Goal: Information Seeking & Learning: Learn about a topic

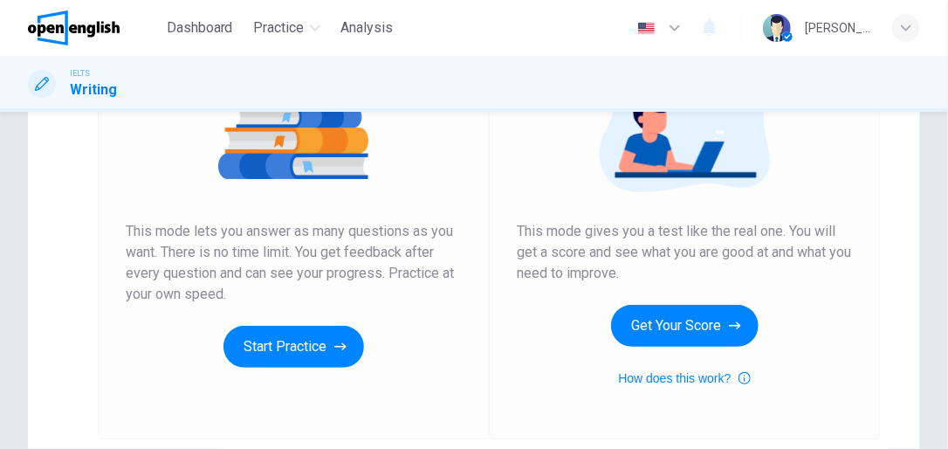
scroll to position [241, 0]
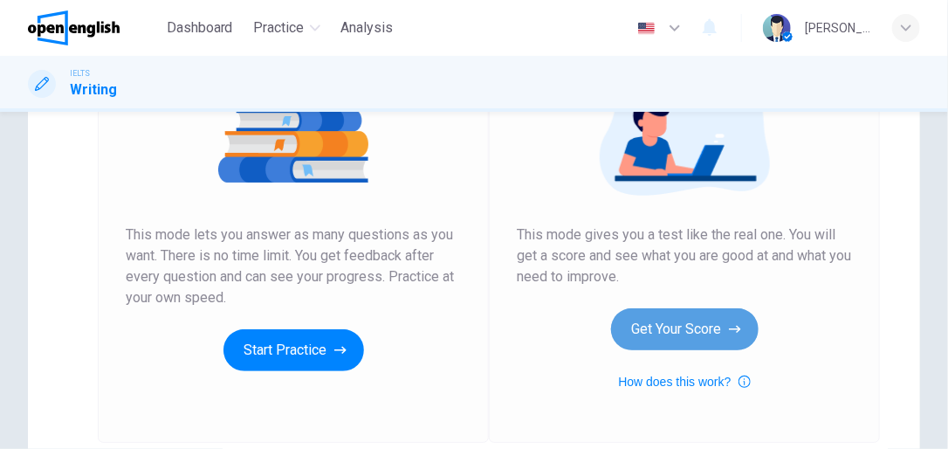
click at [732, 330] on icon "button" at bounding box center [735, 328] width 12 height 17
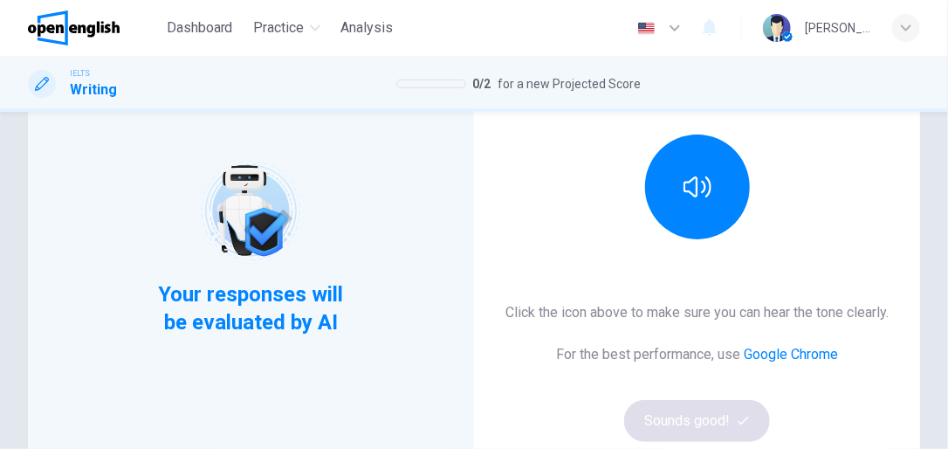
scroll to position [202, 0]
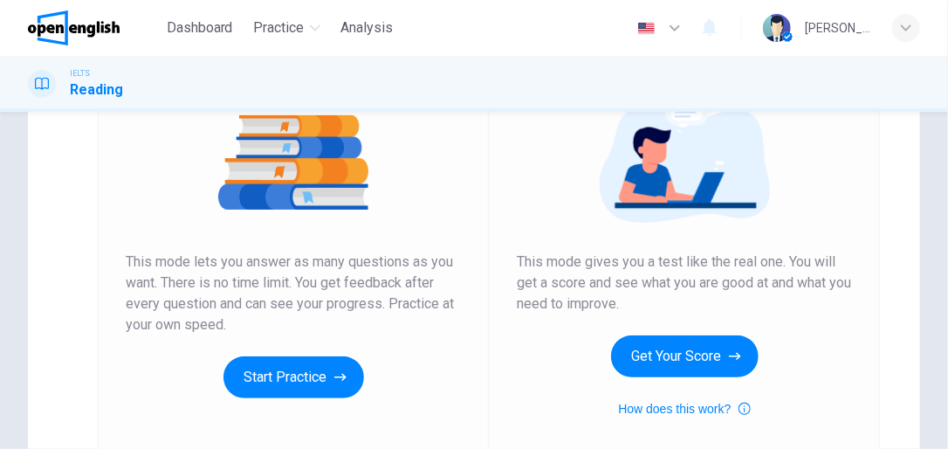
scroll to position [216, 0]
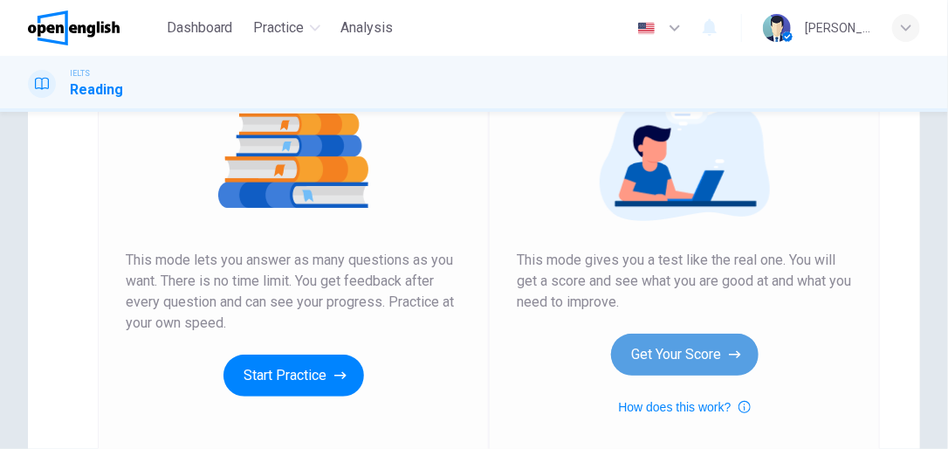
click at [700, 363] on button "Get Your Score" at bounding box center [684, 354] width 147 height 42
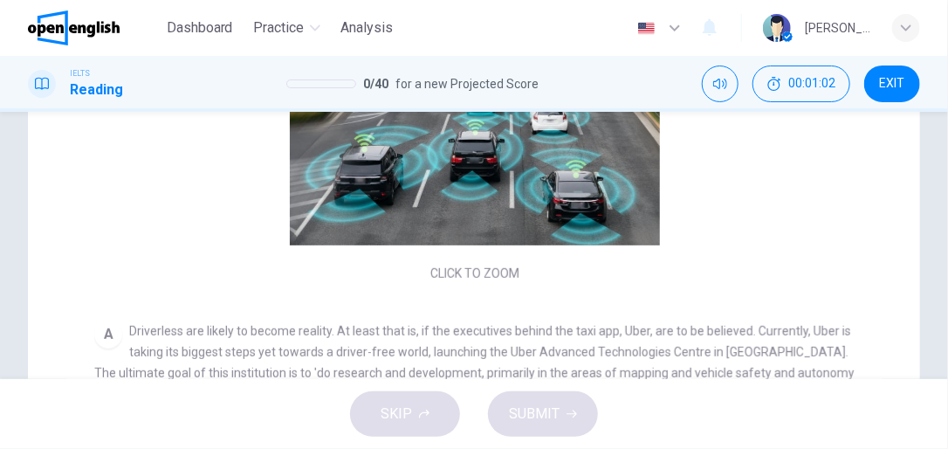
scroll to position [364, 0]
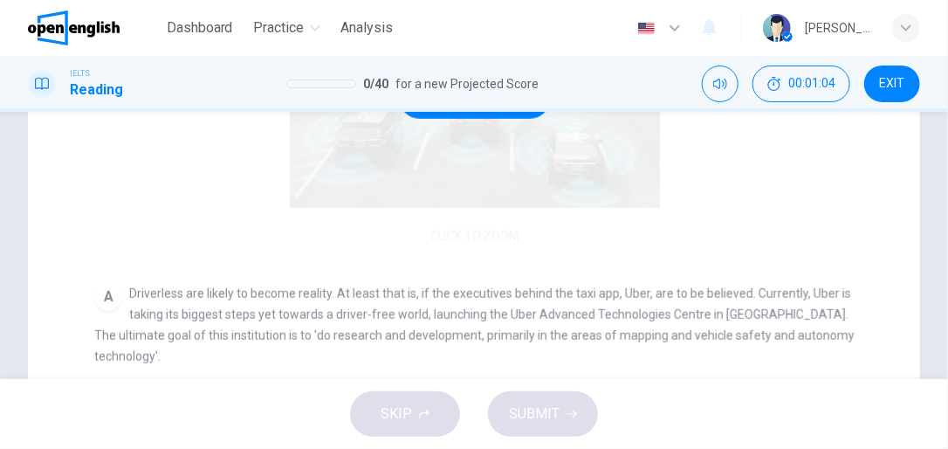
click at [485, 234] on div "Click to Zoom" at bounding box center [474, 97] width 760 height 301
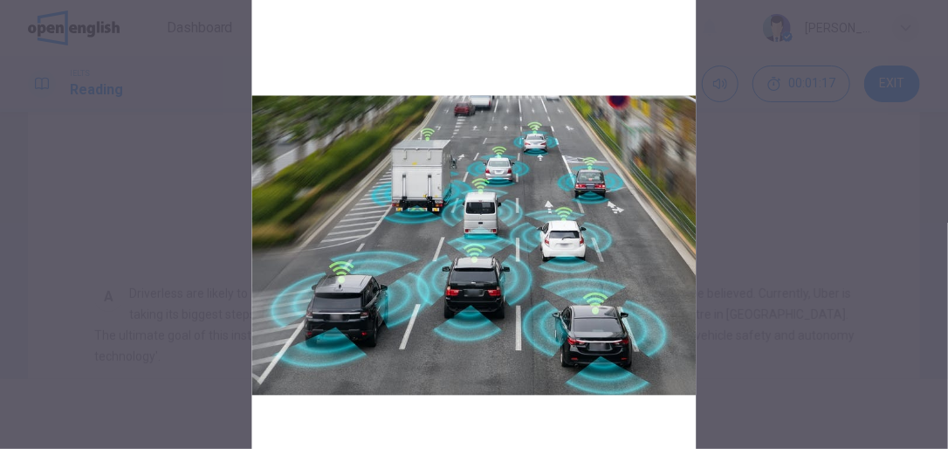
click at [653, 91] on img at bounding box center [474, 245] width 444 height 463
click at [591, 105] on img at bounding box center [474, 245] width 444 height 463
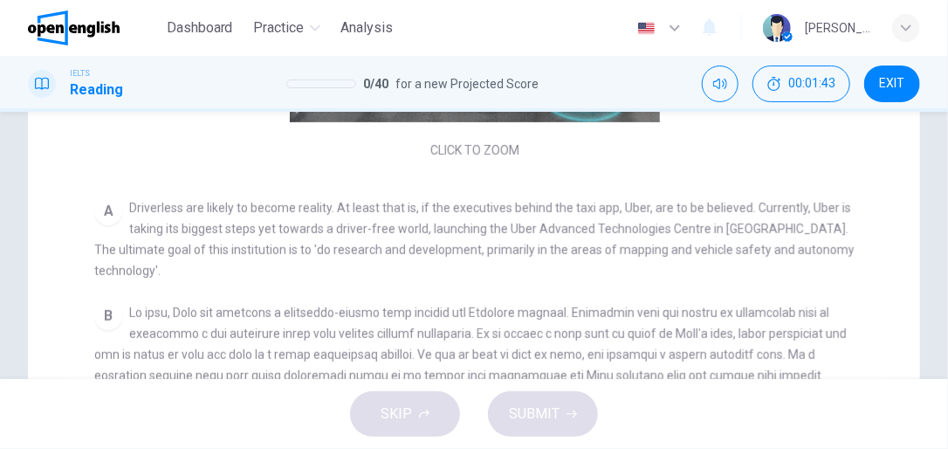
scroll to position [87, 0]
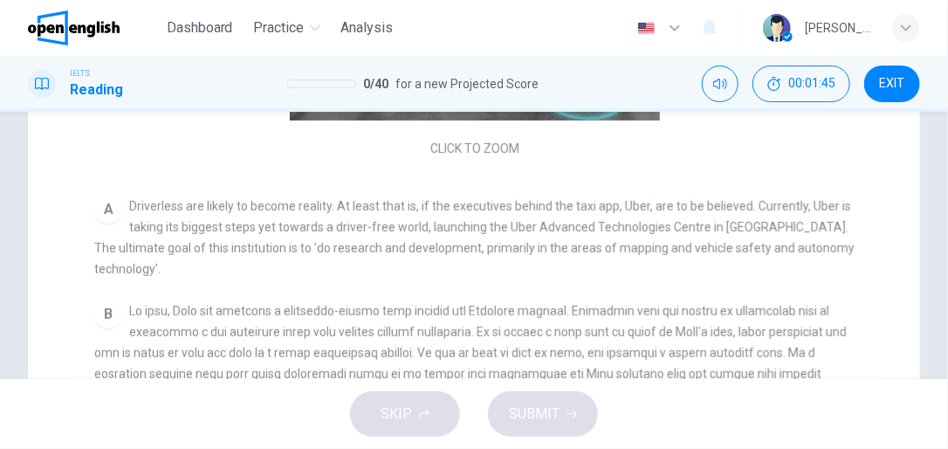
click at [672, 230] on span "Driverless are likely to become reality. At least that is, if the executives be…" at bounding box center [474, 237] width 760 height 77
drag, startPoint x: 862, startPoint y: 223, endPoint x: 866, endPoint y: 240, distance: 16.9
click at [866, 240] on div "CLICK TO ZOOM Click to Zoom A Driverless are likely to become reality. At least…" at bounding box center [485, 259] width 783 height 625
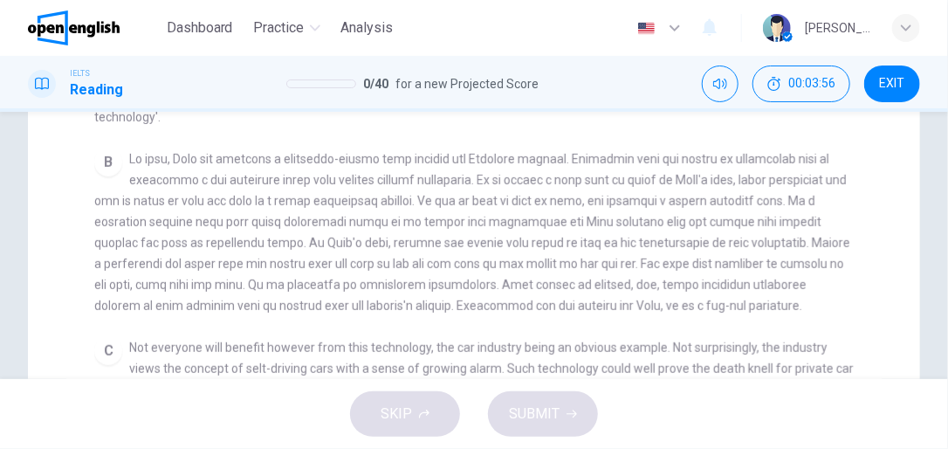
scroll to position [241, 0]
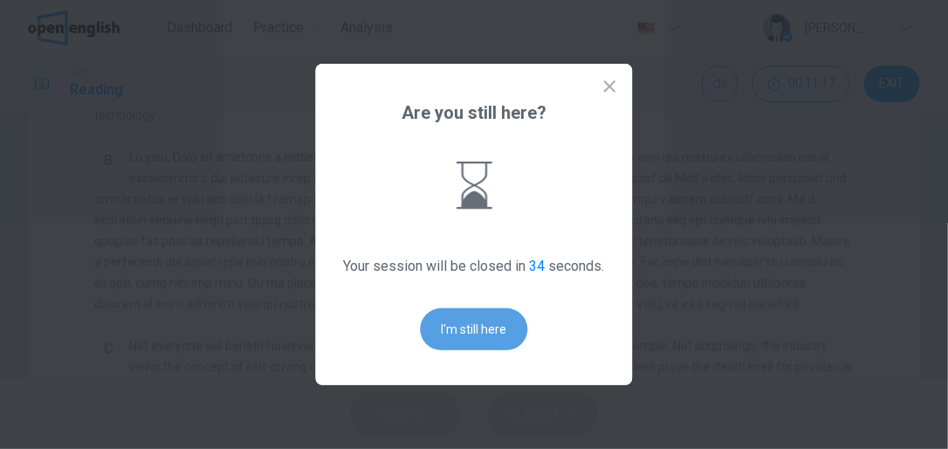
click at [466, 339] on button "I'm still here" at bounding box center [474, 329] width 107 height 42
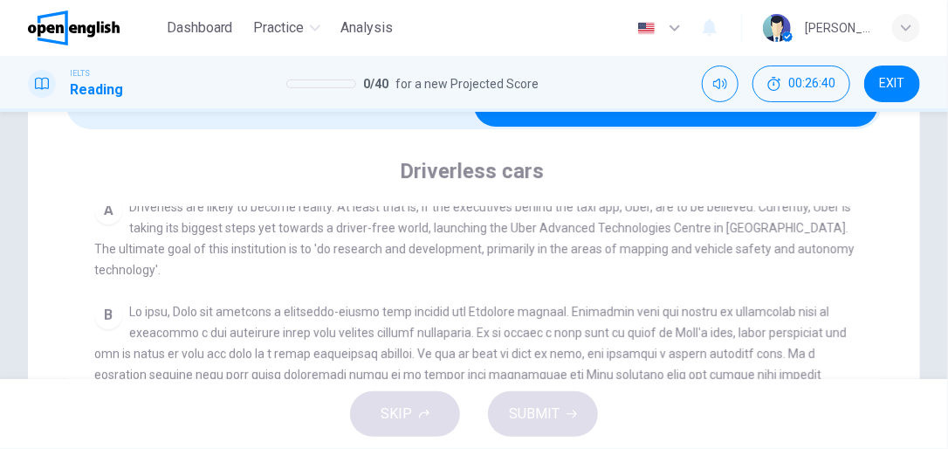
scroll to position [318, 0]
